Goal: Find specific page/section: Find specific page/section

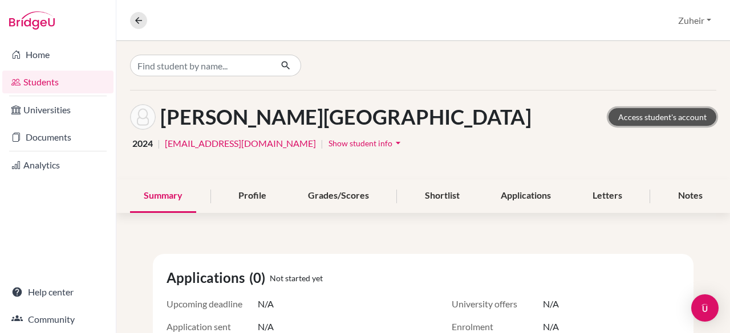
click at [662, 115] on link "Access student's account" at bounding box center [662, 117] width 108 height 18
click at [67, 85] on link "Students" at bounding box center [57, 82] width 111 height 23
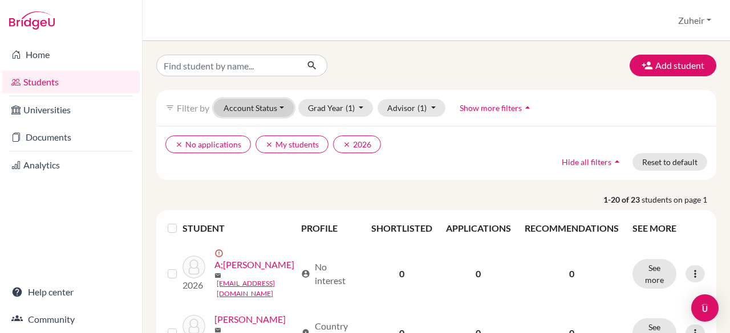
click at [272, 109] on button "Account Status" at bounding box center [254, 108] width 80 height 18
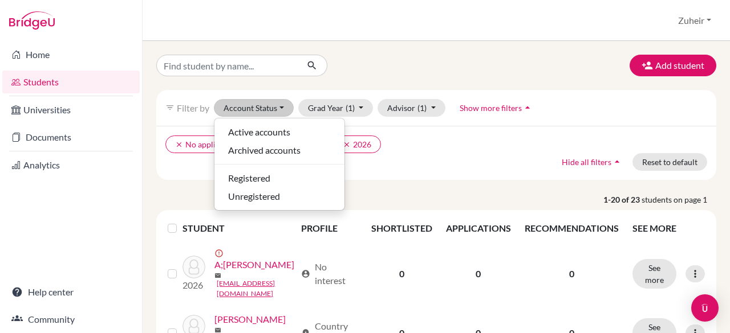
click at [459, 170] on div "clear No applications clear My students clear 2026 Hide all filters arrow_drop_…" at bounding box center [436, 153] width 560 height 54
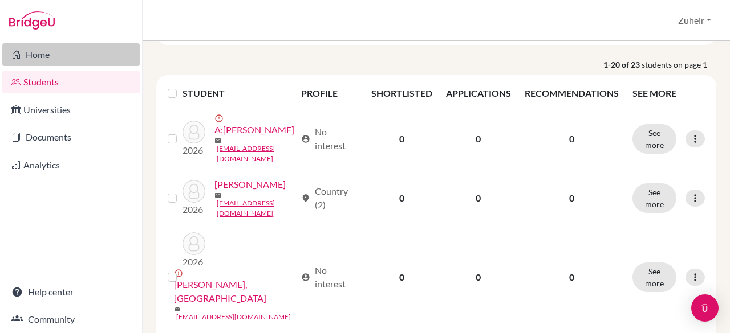
scroll to position [136, 0]
click at [57, 55] on link "Home" at bounding box center [70, 54] width 137 height 23
